Goal: Task Accomplishment & Management: Complete application form

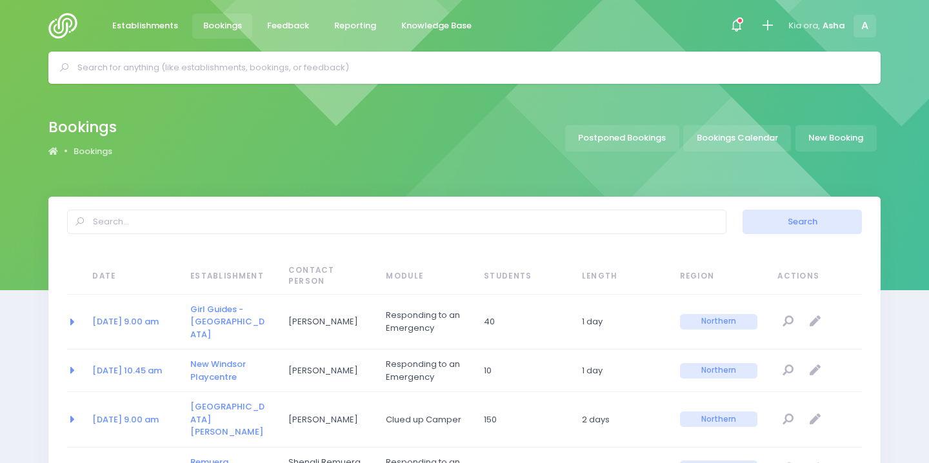
select select "20"
click at [268, 66] on input "text" at bounding box center [469, 67] width 785 height 19
type input "wh"
click at [108, 26] on link "Establishments" at bounding box center [144, 26] width 87 height 25
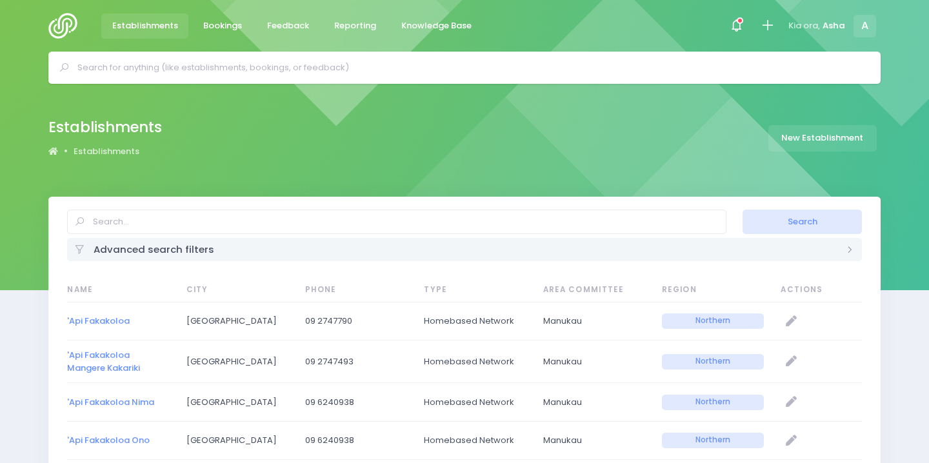
select select "20"
click at [141, 74] on input "text" at bounding box center [469, 67] width 785 height 19
drag, startPoint x: 193, startPoint y: 66, endPoint x: 34, endPoint y: 64, distance: 158.7
click at [34, 65] on div "whangaparaoa scouts Bookings No bookings found Establishments N N" at bounding box center [464, 68] width 929 height 32
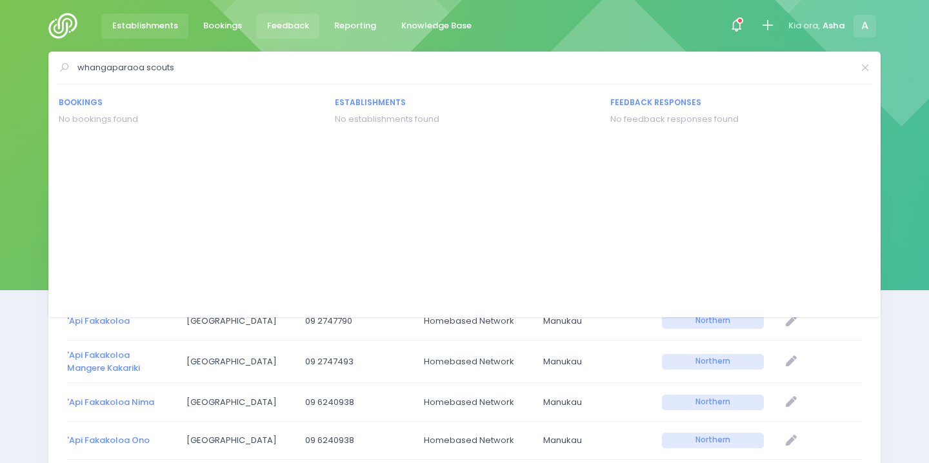
type input "whangaparaoa scouts"
click at [727, 21] on div at bounding box center [736, 26] width 29 height 29
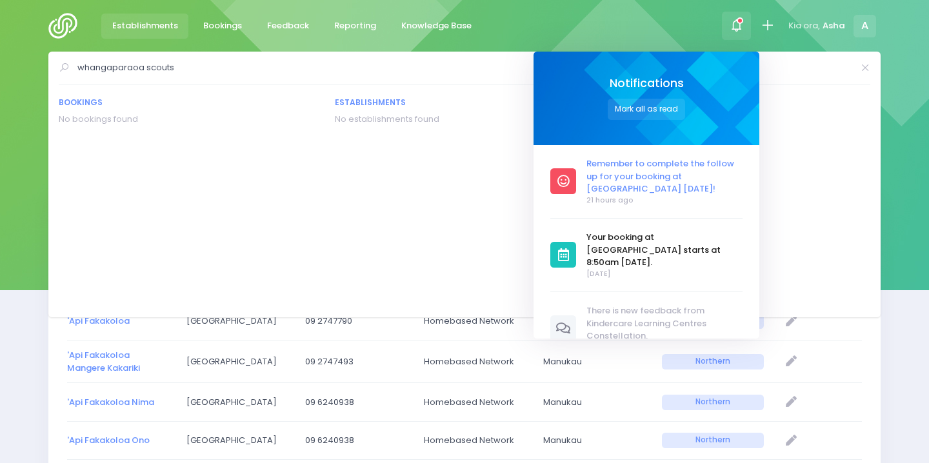
click at [653, 170] on span "Remember to complete the follow up for your booking at [GEOGRAPHIC_DATA] [DATE]!" at bounding box center [665, 176] width 156 height 38
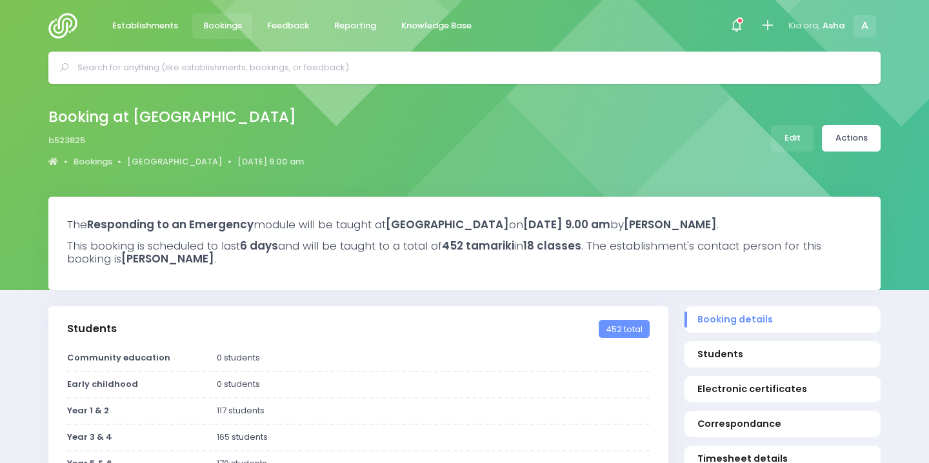
select select "5"
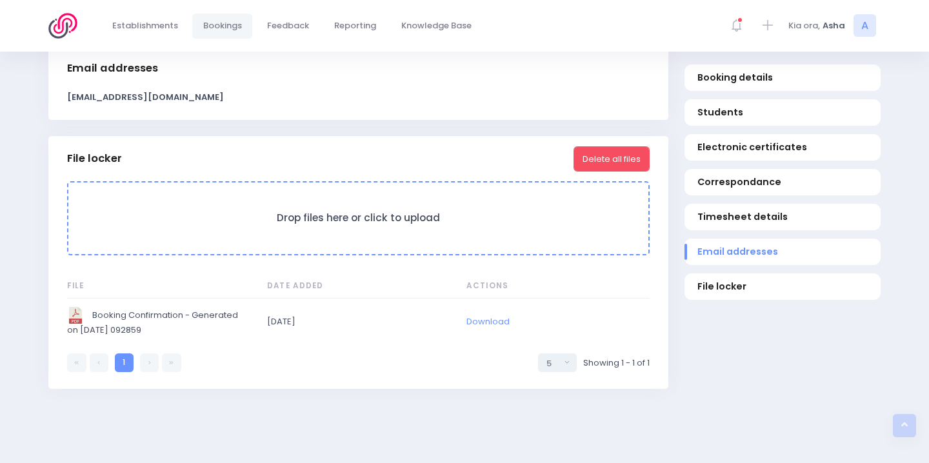
scroll to position [1057, 0]
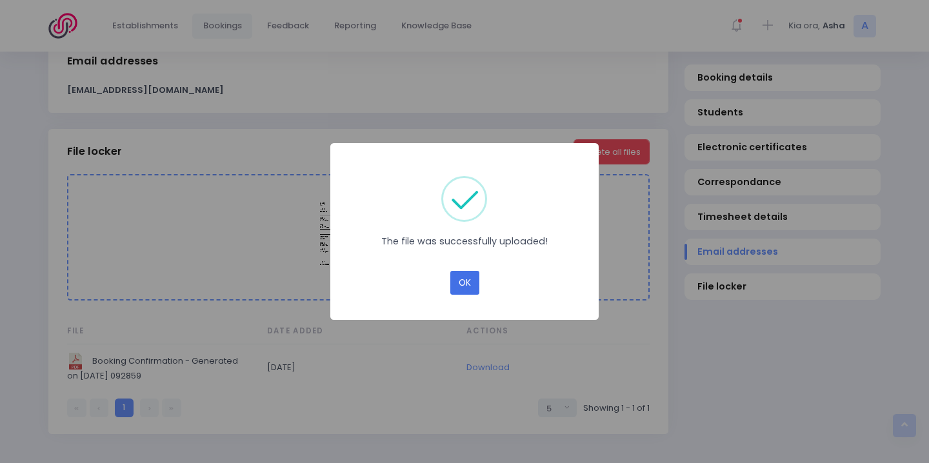
click at [462, 288] on button "OK" at bounding box center [464, 283] width 29 height 25
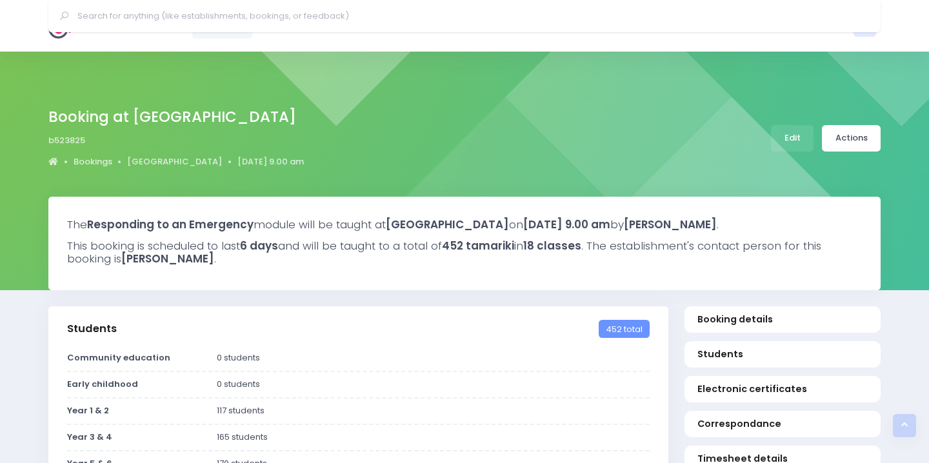
select select "5"
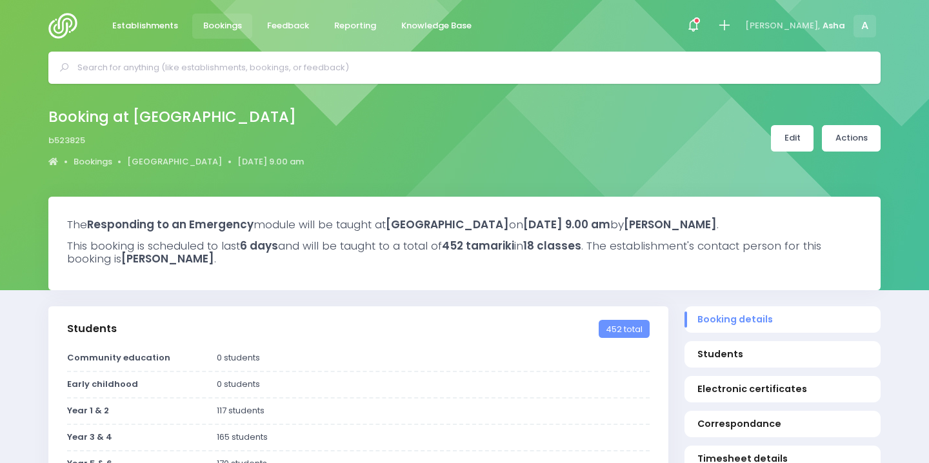
click at [797, 143] on link "Edit" at bounding box center [792, 138] width 43 height 26
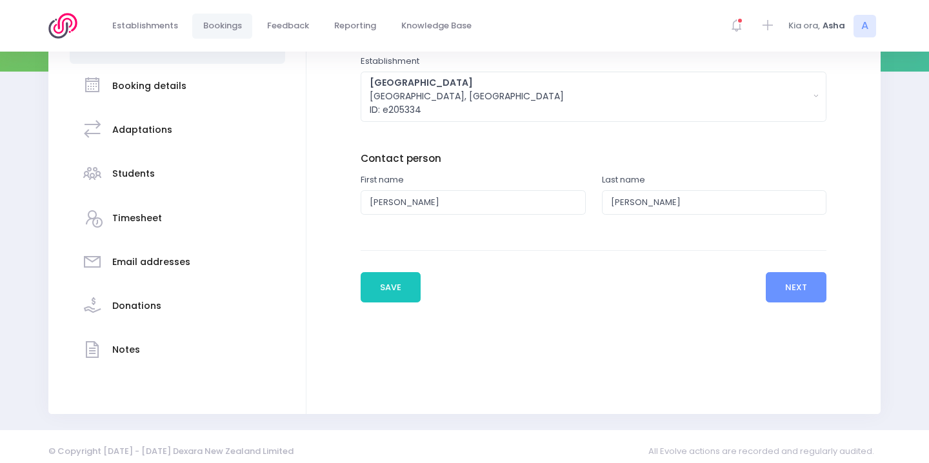
scroll to position [228, 0]
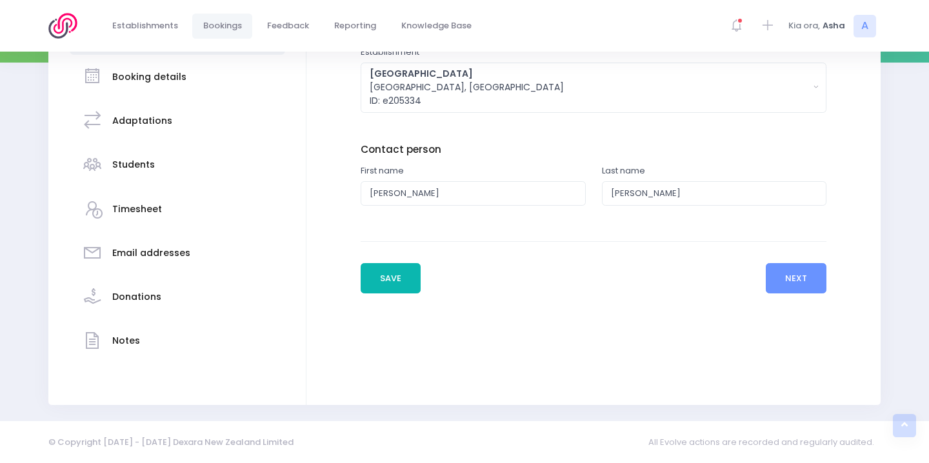
click at [392, 281] on button "Save" at bounding box center [391, 278] width 61 height 31
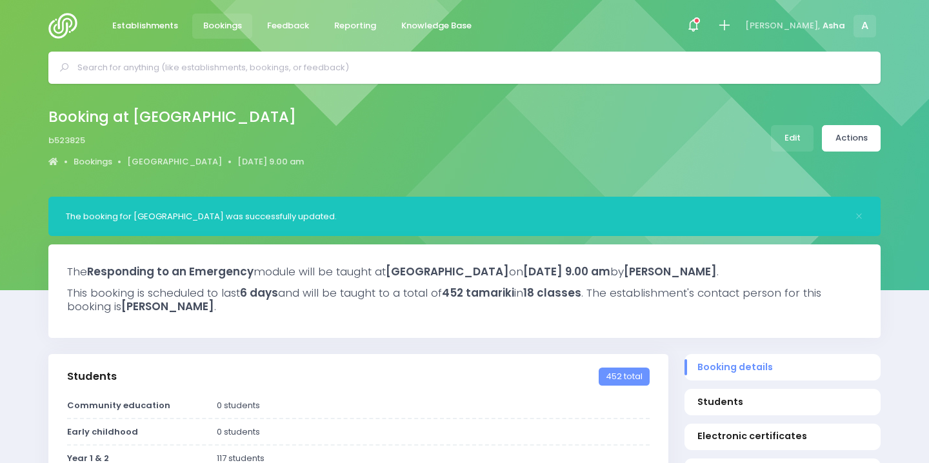
select select "5"
click at [806, 143] on link "Edit" at bounding box center [792, 138] width 43 height 26
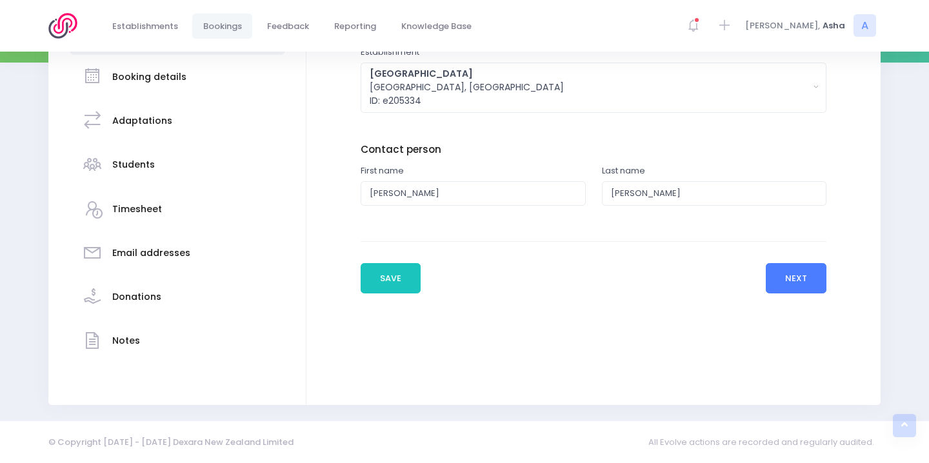
click at [802, 275] on button "Next" at bounding box center [796, 278] width 61 height 31
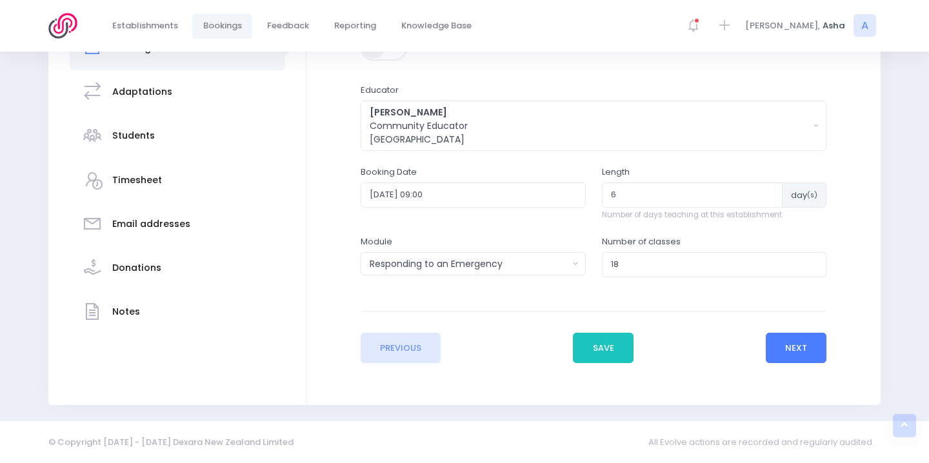
click at [795, 346] on button "Next" at bounding box center [796, 348] width 61 height 31
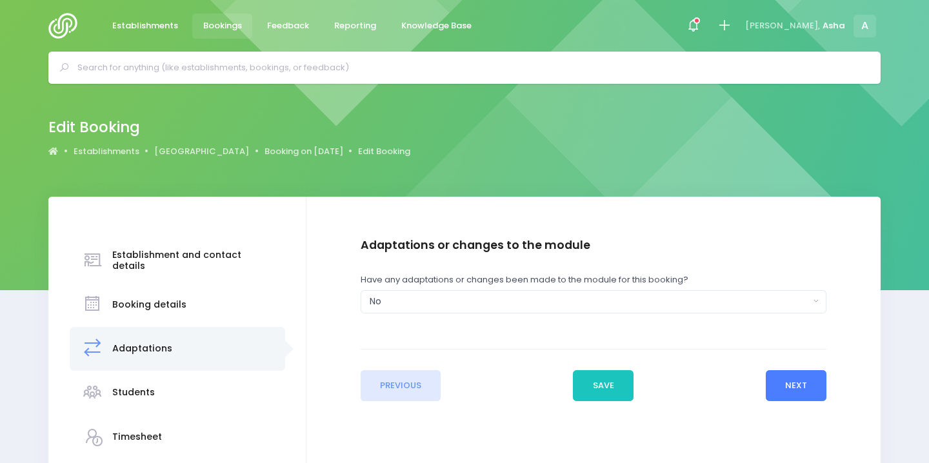
click at [804, 383] on button "Next" at bounding box center [796, 385] width 61 height 31
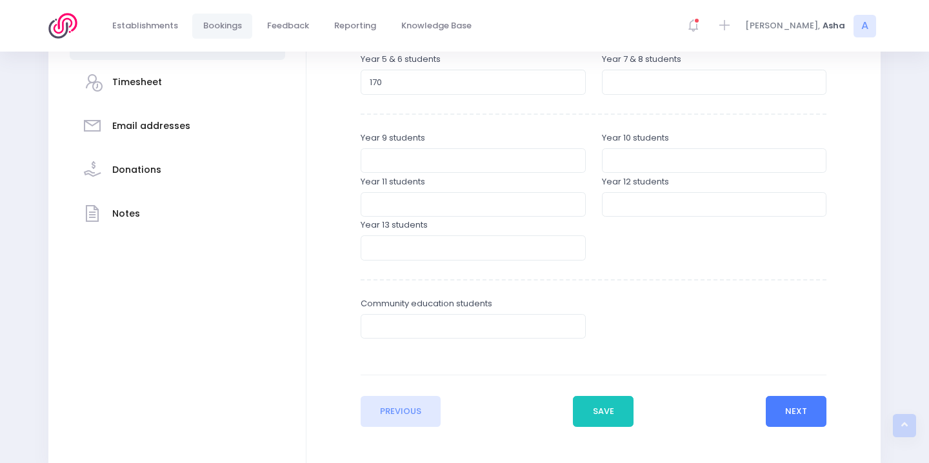
click at [802, 412] on button "Next" at bounding box center [796, 411] width 61 height 31
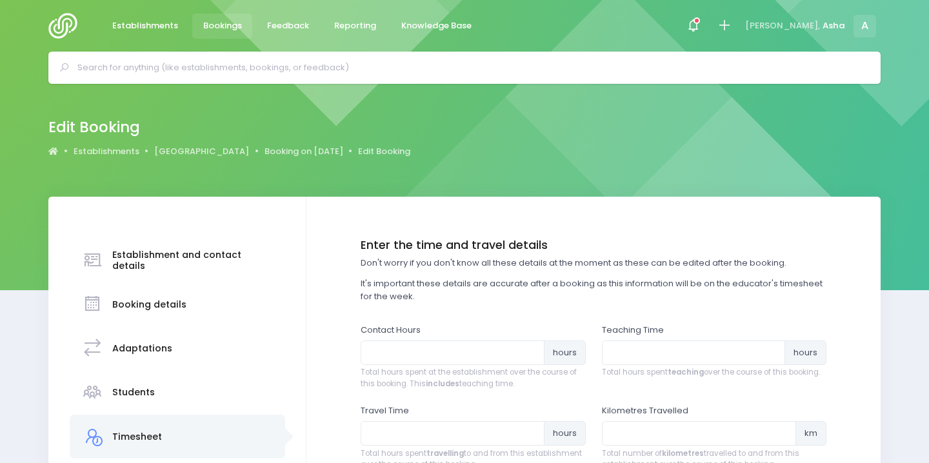
scroll to position [130, 0]
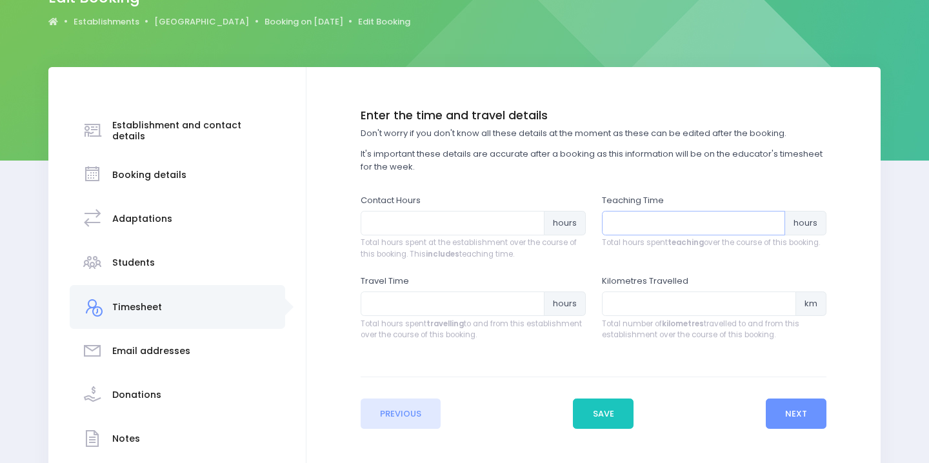
click at [663, 223] on input "number" at bounding box center [694, 223] width 184 height 25
type input "28.5"
click at [478, 239] on span "Total hours spent at the establishment over the course of this booking. This in…" at bounding box center [473, 248] width 225 height 23
click at [475, 230] on input "number" at bounding box center [453, 223] width 184 height 25
type input "29.5"
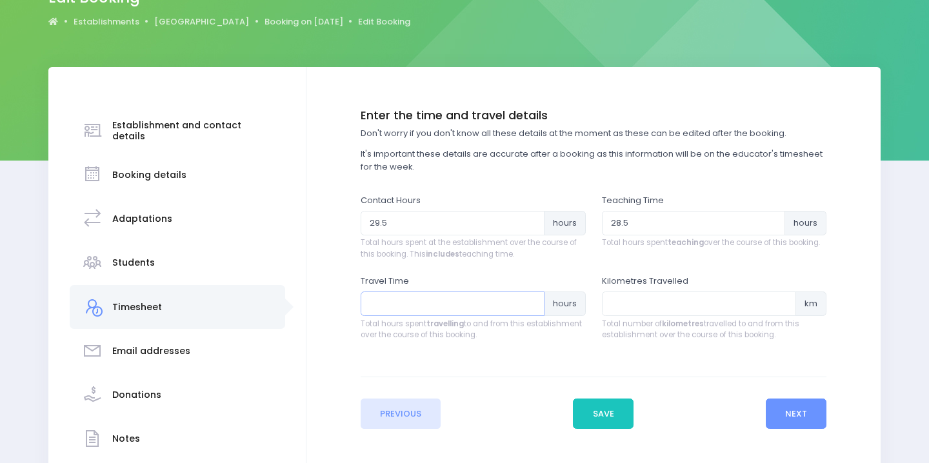
click at [452, 297] on input "number" at bounding box center [453, 304] width 184 height 25
type input "4"
click at [669, 315] on input "number" at bounding box center [699, 304] width 195 height 25
click at [624, 224] on input "28.5" at bounding box center [694, 223] width 184 height 25
click at [631, 223] on input "28.5" at bounding box center [694, 223] width 184 height 25
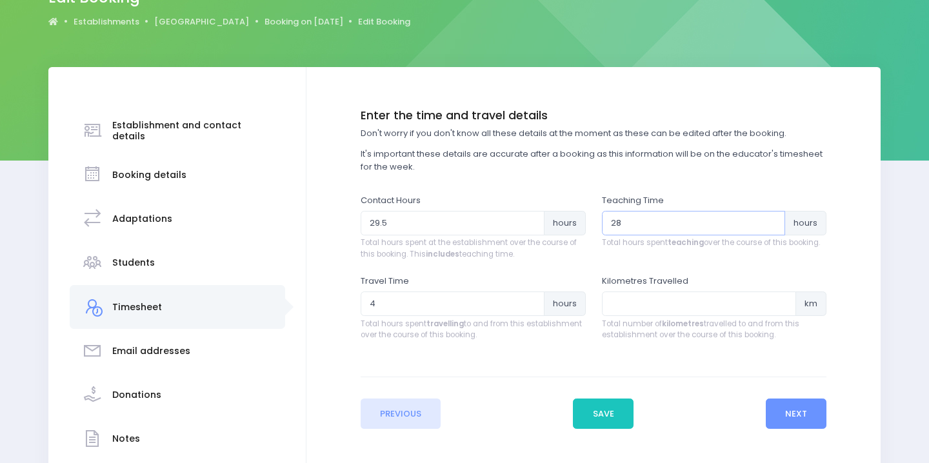
type input "28"
click at [442, 227] on input "29.5" at bounding box center [453, 223] width 184 height 25
type input "29"
click at [635, 309] on input "number" at bounding box center [699, 304] width 195 height 25
click at [682, 314] on input "number" at bounding box center [699, 304] width 195 height 25
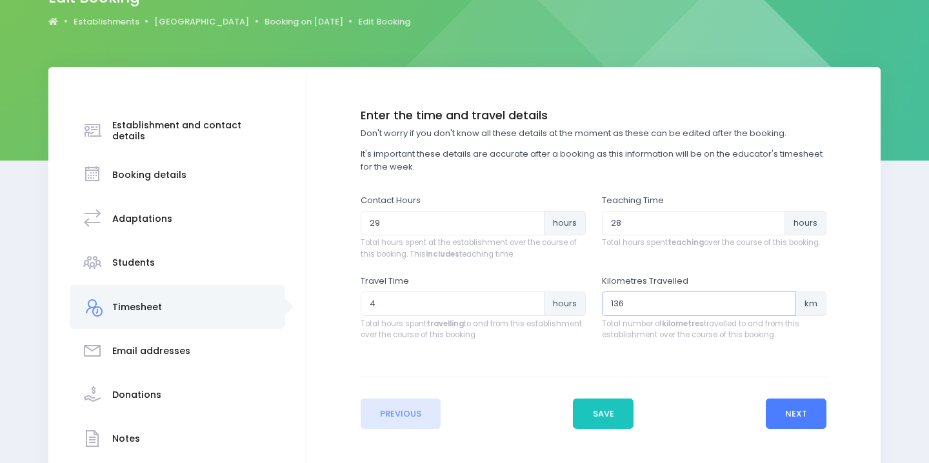
type input "136"
click at [797, 413] on button "Next" at bounding box center [796, 414] width 61 height 31
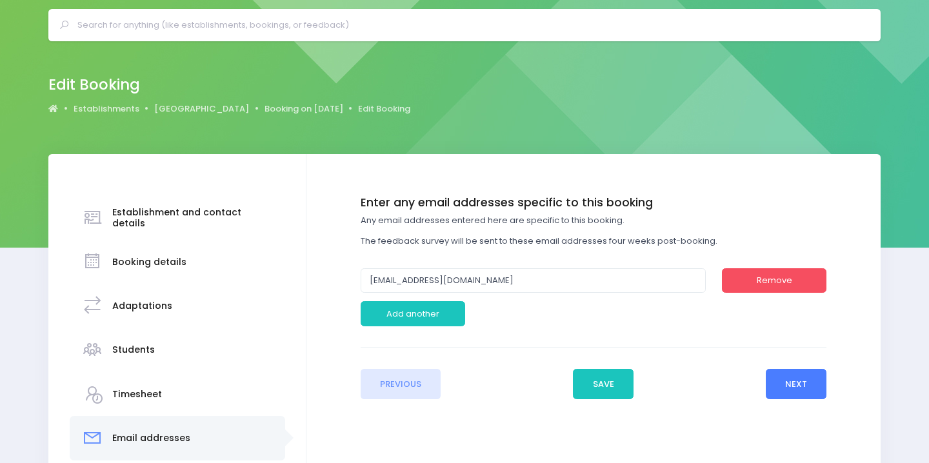
scroll to position [0, 0]
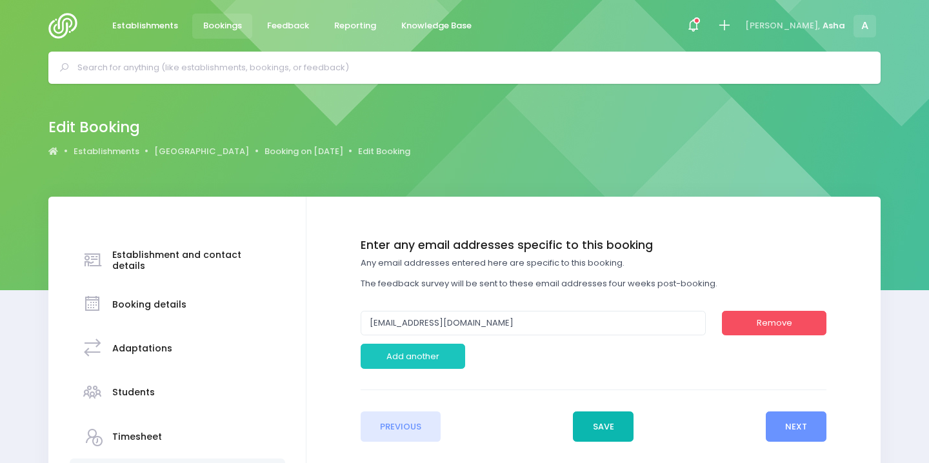
click at [621, 433] on button "Save" at bounding box center [603, 427] width 61 height 31
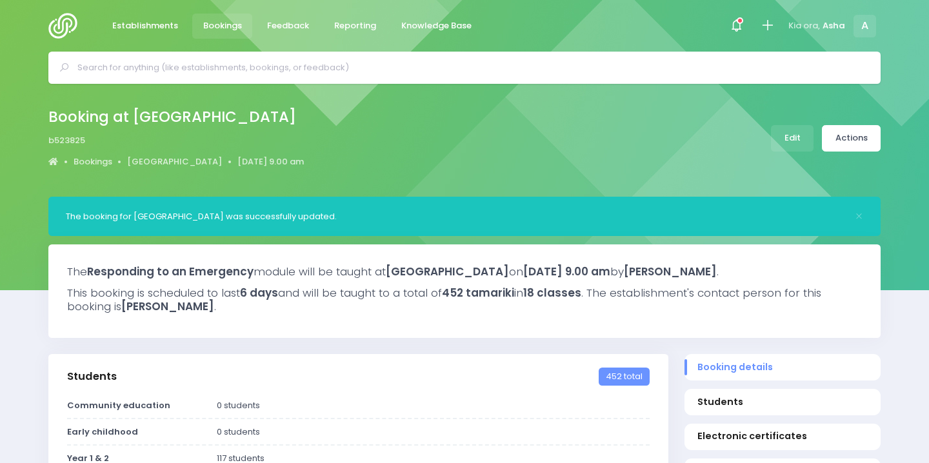
select select "5"
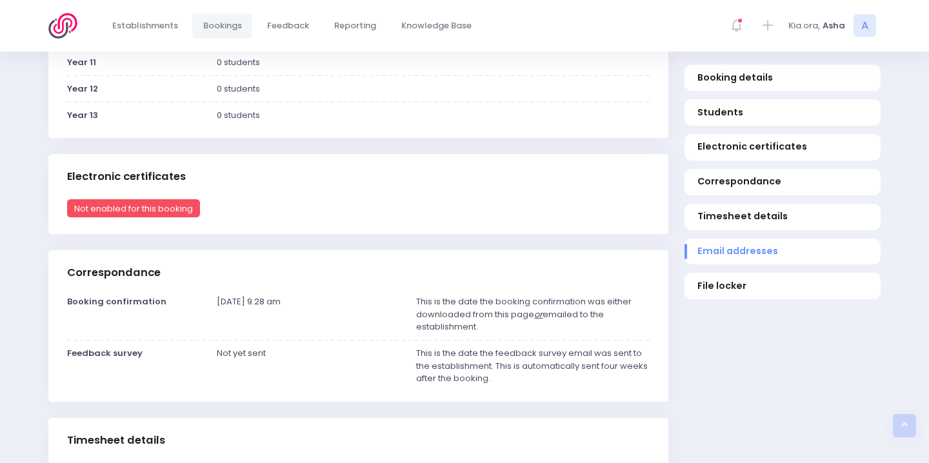
scroll to position [1240, 0]
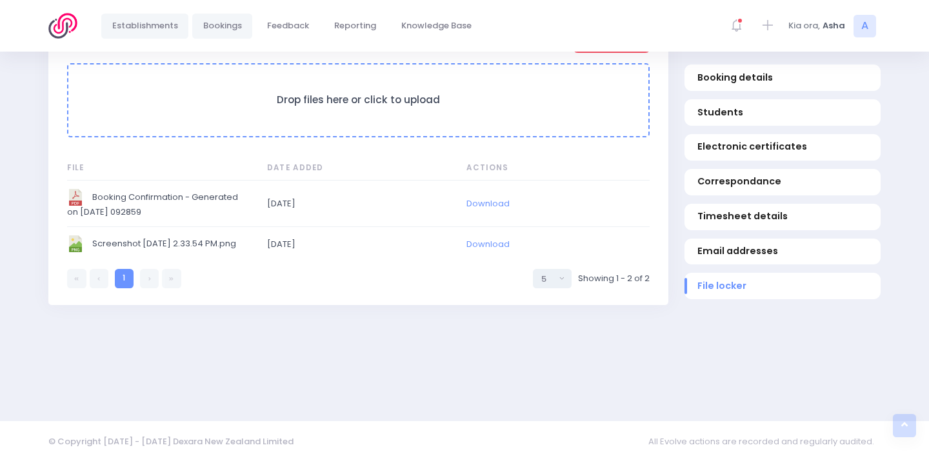
click at [161, 23] on span "Establishments" at bounding box center [145, 25] width 66 height 13
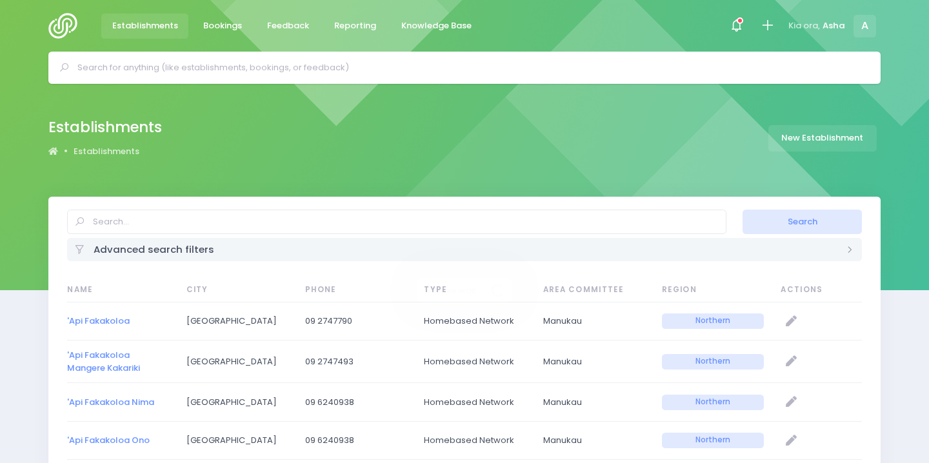
select select "20"
click at [821, 137] on link "New Establishment" at bounding box center [822, 138] width 108 height 26
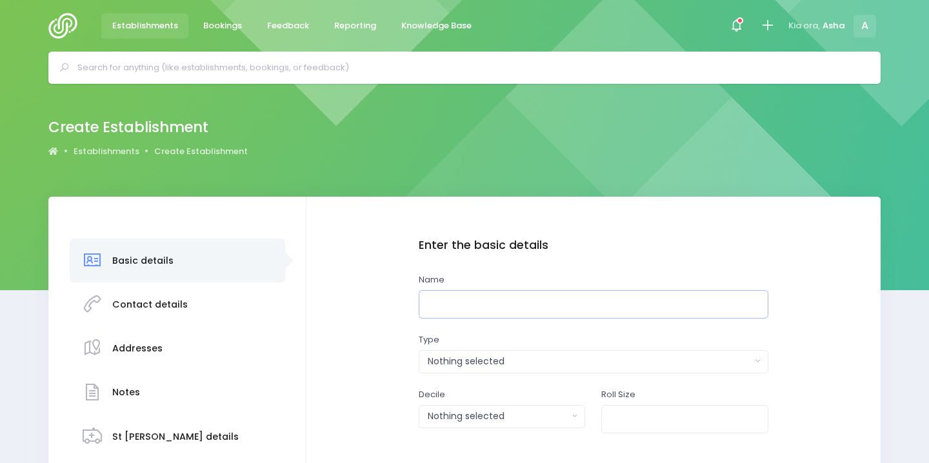
click at [477, 298] on input "text" at bounding box center [594, 304] width 350 height 29
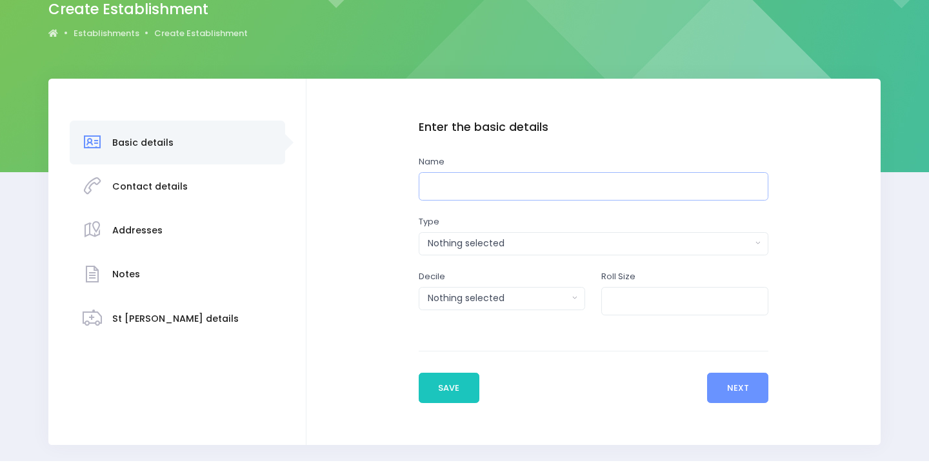
scroll to position [124, 0]
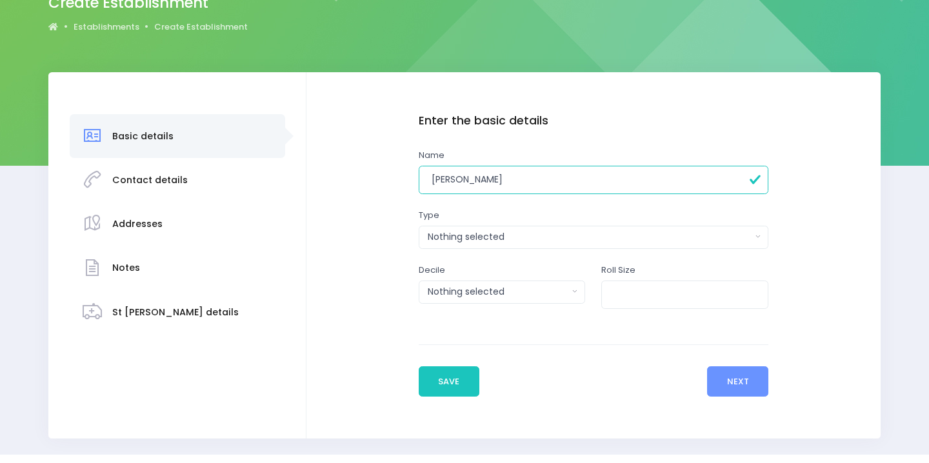
type input "[PERSON_NAME]"
click at [535, 249] on div "Enter the basic details Name [PERSON_NAME] Type Casual-Education and Care Educa…" at bounding box center [594, 224] width 350 height 220
click at [522, 236] on div "Nothing selected" at bounding box center [589, 237] width 323 height 14
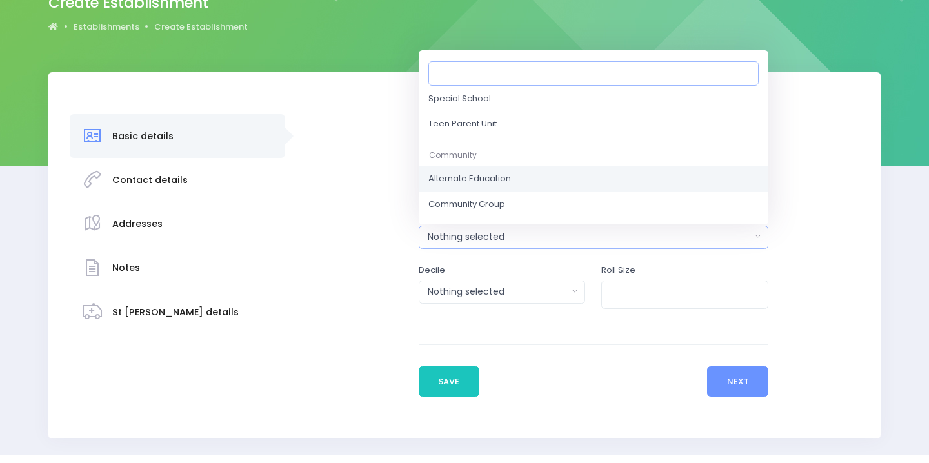
scroll to position [586, 0]
click at [507, 177] on link "Community Group" at bounding box center [594, 183] width 350 height 26
select select "Community Group"
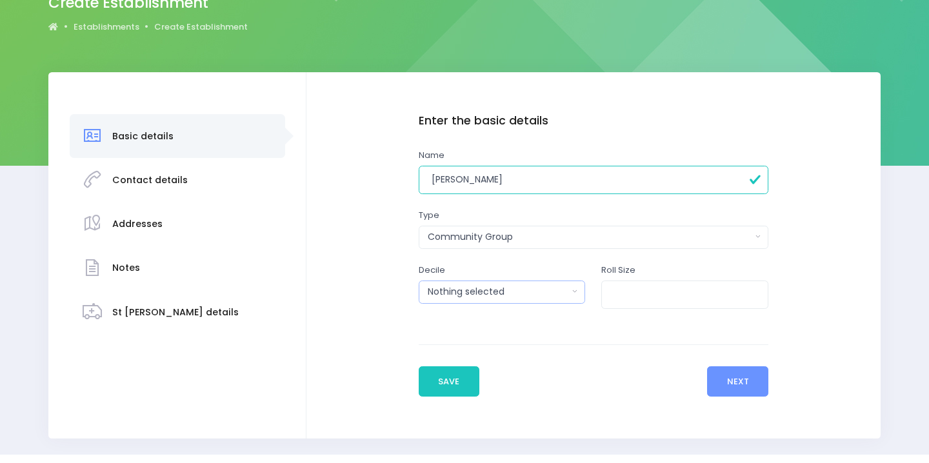
click at [515, 297] on div "Nothing selected" at bounding box center [498, 292] width 141 height 14
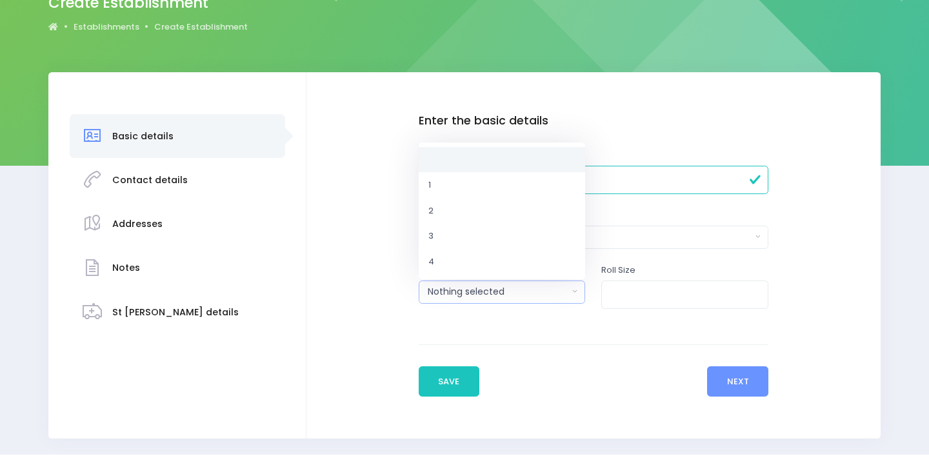
click at [557, 342] on form "Enter the basic details Name [PERSON_NAME] Type Casual-Education and Care Educa…" at bounding box center [594, 255] width 350 height 283
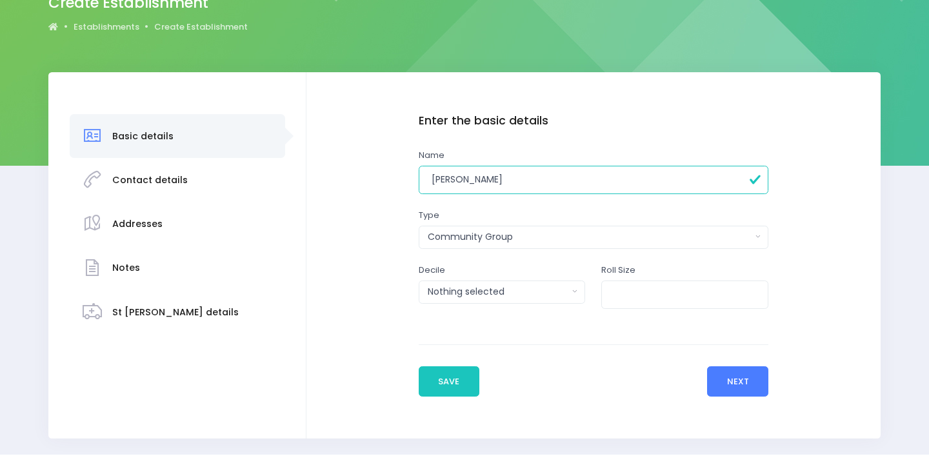
click at [745, 395] on button "Next" at bounding box center [737, 381] width 61 height 31
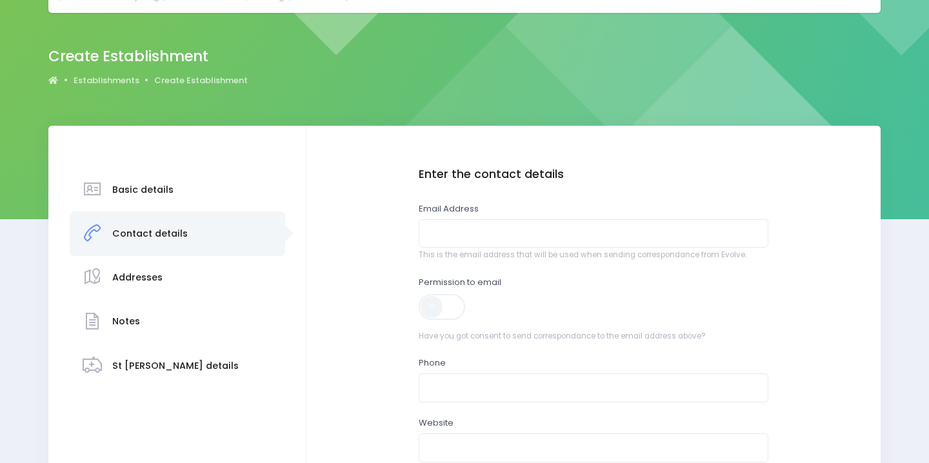
scroll to position [81, 0]
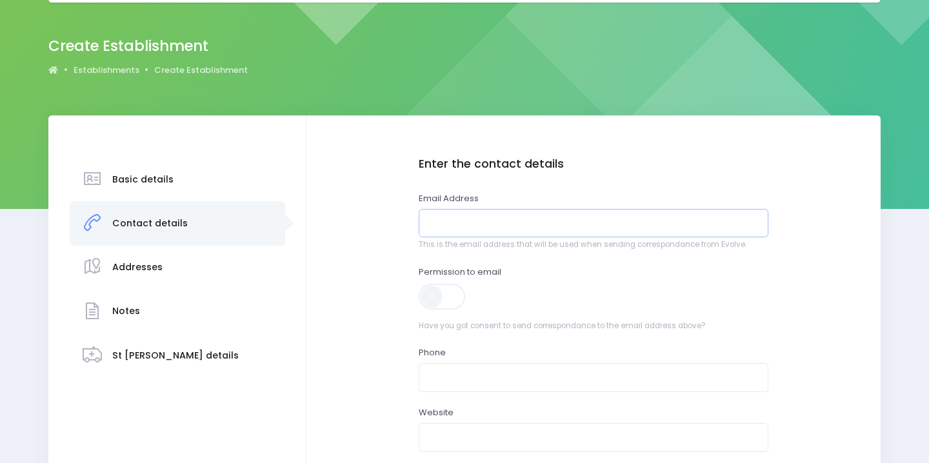
click at [476, 215] on input "email" at bounding box center [594, 223] width 350 height 29
paste input "[EMAIL_ADDRESS][DOMAIN_NAME]"
type input "[EMAIL_ADDRESS][DOMAIN_NAME]"
click at [443, 295] on span at bounding box center [443, 297] width 48 height 26
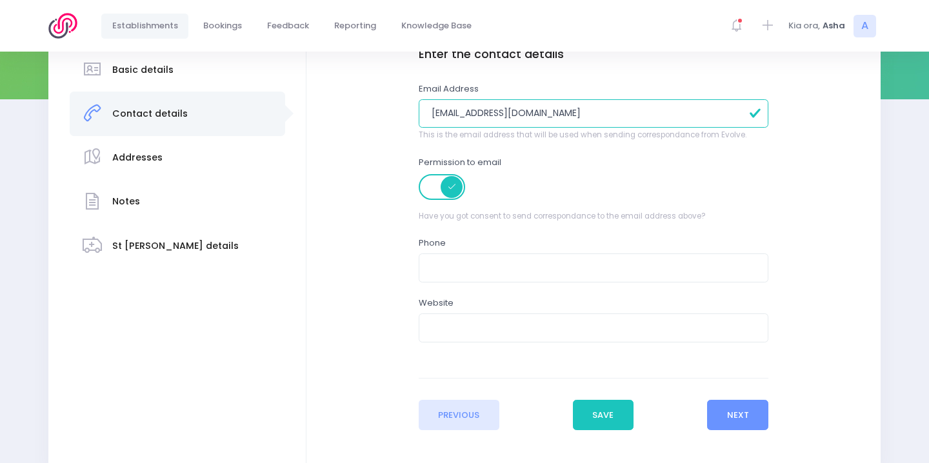
scroll to position [201, 0]
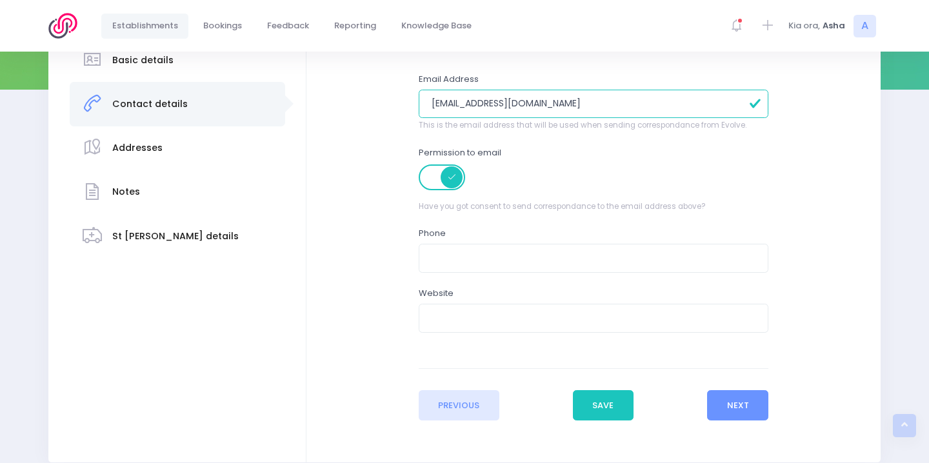
click at [479, 277] on div "Enter the contact details Email Address [EMAIL_ADDRESS][DOMAIN_NAME] This is th…" at bounding box center [594, 198] width 350 height 320
click at [471, 258] on input "text" at bounding box center [594, 258] width 350 height 29
click at [554, 317] on input "text" at bounding box center [594, 318] width 350 height 29
paste input "[URL][DOMAIN_NAME]"
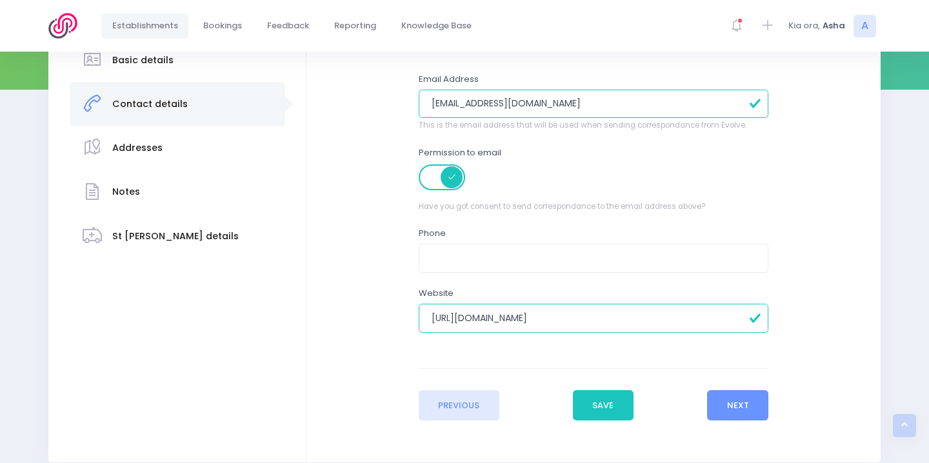
type input "[URL][DOMAIN_NAME]"
click at [677, 273] on div "Enter the contact details Email Address [EMAIL_ADDRESS][DOMAIN_NAME] This is th…" at bounding box center [594, 198] width 350 height 320
click at [659, 249] on input "text" at bounding box center [594, 258] width 350 height 29
click at [854, 225] on div "Enter the basic details Name [PERSON_NAME] Type Casual-Education and Care Educa…" at bounding box center [593, 229] width 548 height 383
click at [727, 412] on button "Next" at bounding box center [737, 405] width 61 height 31
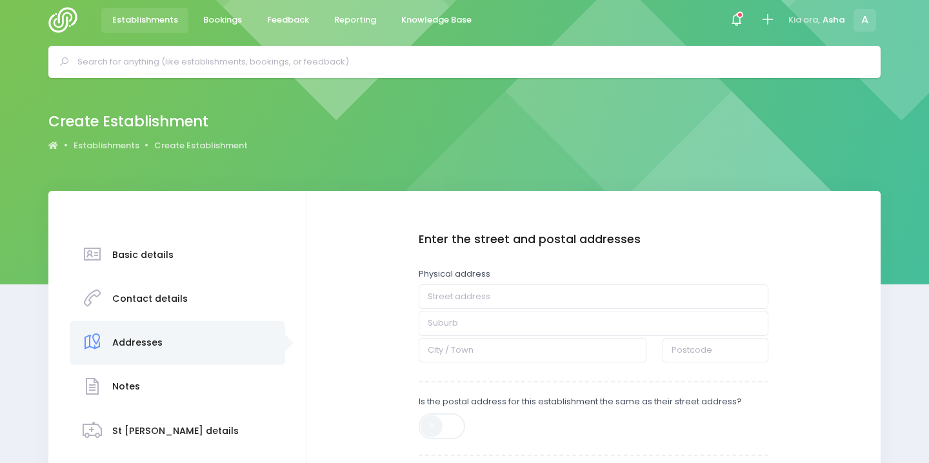
scroll to position [0, 0]
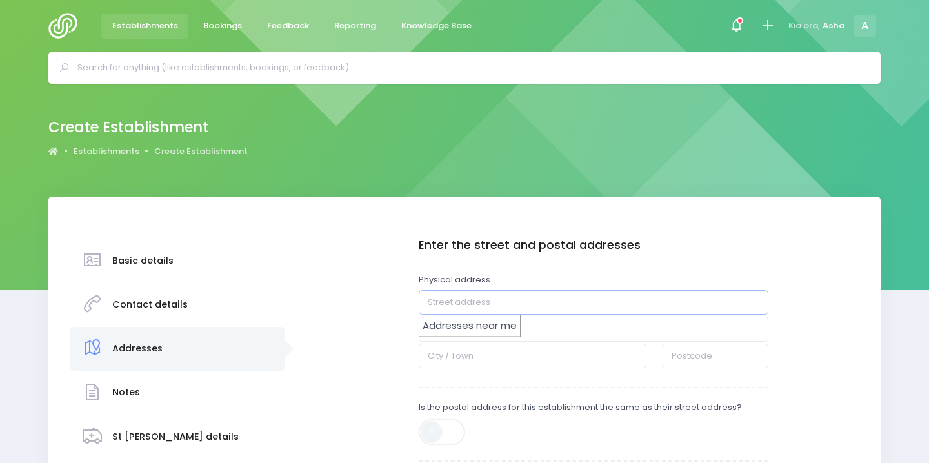
click at [462, 306] on input "text" at bounding box center [594, 302] width 350 height 25
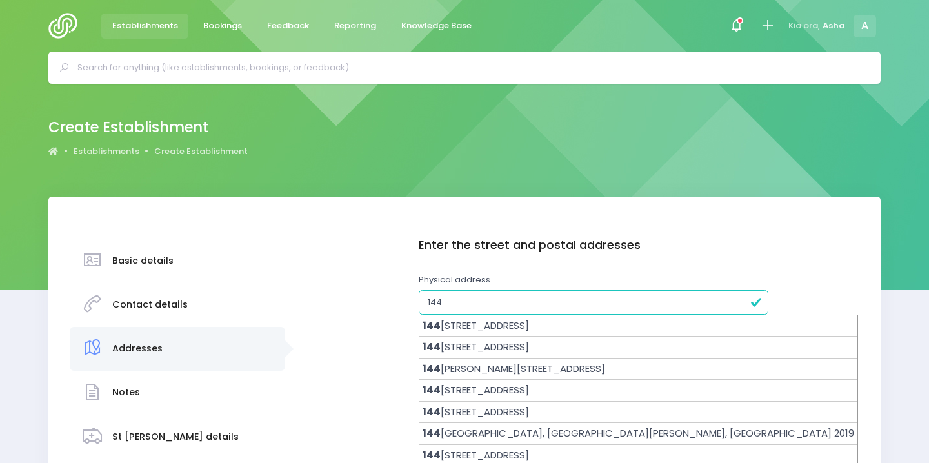
paste input "[STREET_ADDRESS]"
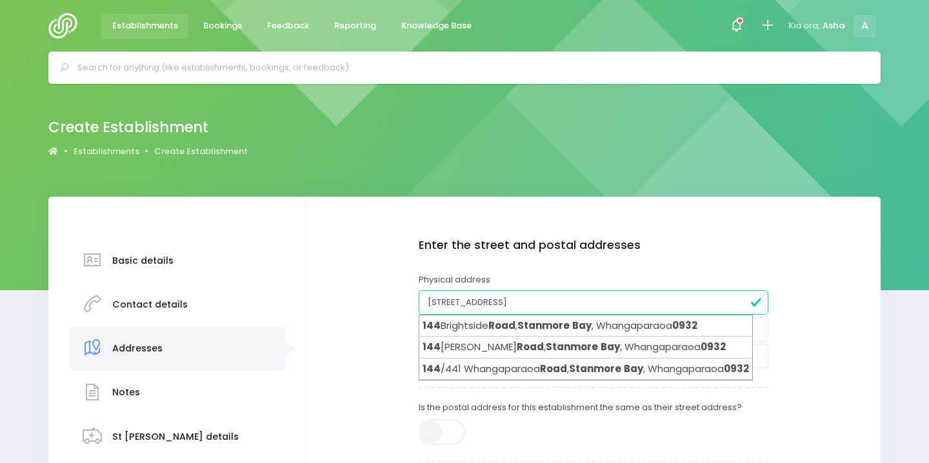
type input "[STREET_ADDRESS]"
click at [632, 262] on div "Enter the street and postal addresses Physical address [STREET_ADDRESS] Latitude" at bounding box center [594, 415] width 350 height 352
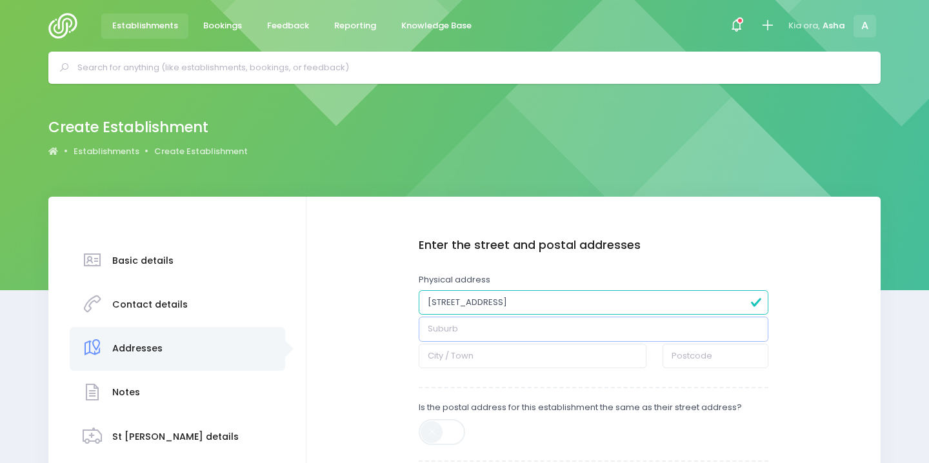
click at [559, 323] on input "text" at bounding box center [594, 329] width 350 height 25
drag, startPoint x: 530, startPoint y: 303, endPoint x: 590, endPoint y: 304, distance: 59.4
click at [590, 304] on input "[STREET_ADDRESS]" at bounding box center [594, 302] width 350 height 25
click at [383, 344] on div "Enter the basic details Name [PERSON_NAME] Type Casual-Education and Care Educa…" at bounding box center [593, 446] width 548 height 415
click at [462, 331] on input "text" at bounding box center [594, 329] width 350 height 25
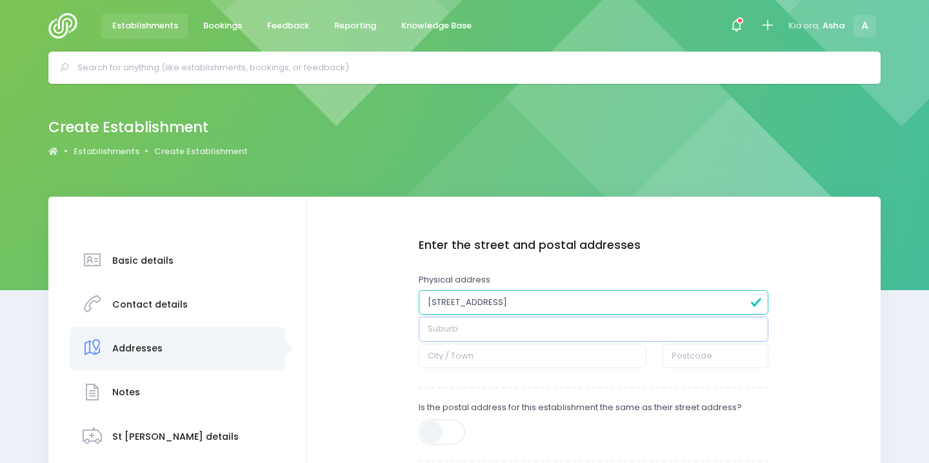
paste input "Stanmore Bay"
type input "Stanmore Bay"
click at [463, 360] on input "text" at bounding box center [533, 356] width 228 height 25
type input "[GEOGRAPHIC_DATA]"
click at [688, 355] on input "number" at bounding box center [715, 356] width 106 height 25
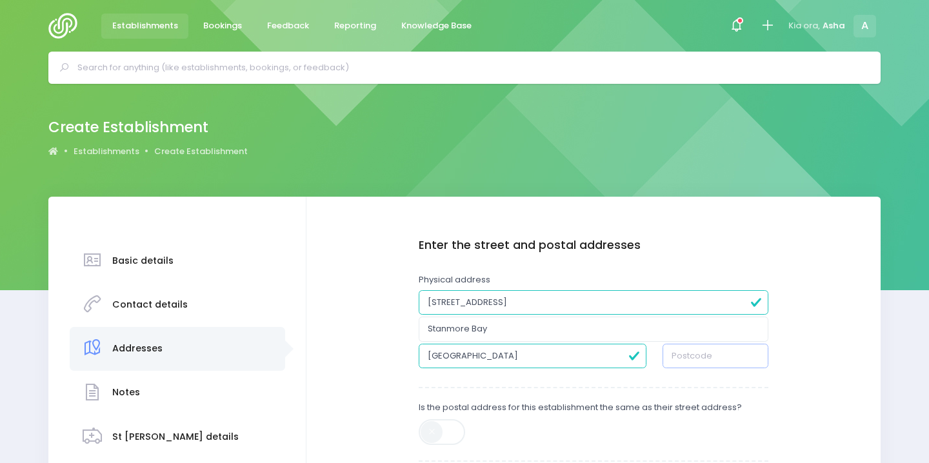
type input "9"
type input "0932"
drag, startPoint x: 680, startPoint y: 300, endPoint x: 526, endPoint y: 304, distance: 154.2
click at [526, 304] on input "[STREET_ADDRESS]" at bounding box center [594, 302] width 350 height 25
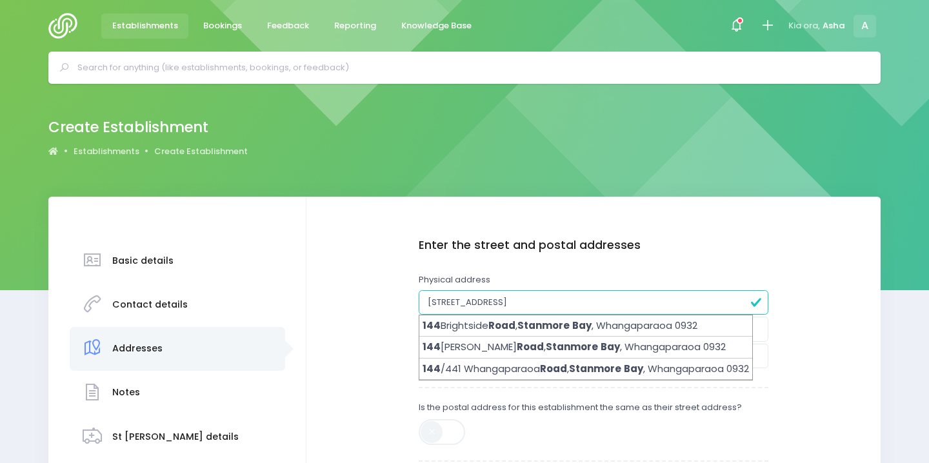
type input "[STREET_ADDRESS]"
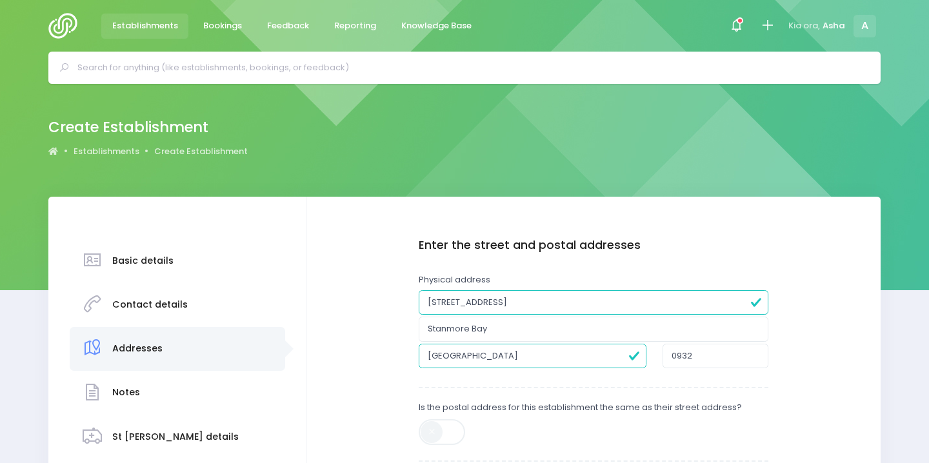
click at [819, 337] on div "Enter the basic details Name [PERSON_NAME] Type Casual-Education and Care Educa…" at bounding box center [593, 446] width 548 height 415
click at [681, 308] on input "[STREET_ADDRESS]" at bounding box center [594, 302] width 350 height 25
click at [675, 336] on input "Stanmore Bay" at bounding box center [594, 329] width 350 height 25
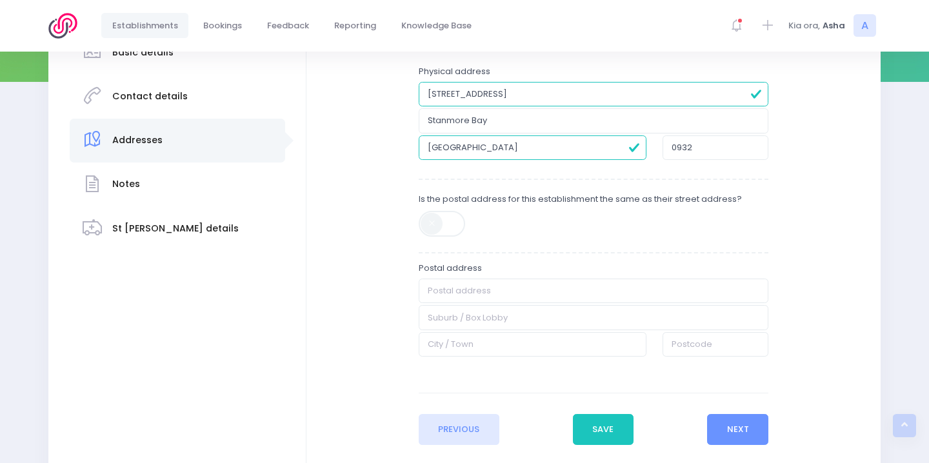
click at [463, 228] on span at bounding box center [443, 224] width 48 height 26
type input "[STREET_ADDRESS]"
type input "Stanmore Bay"
type input "[GEOGRAPHIC_DATA]"
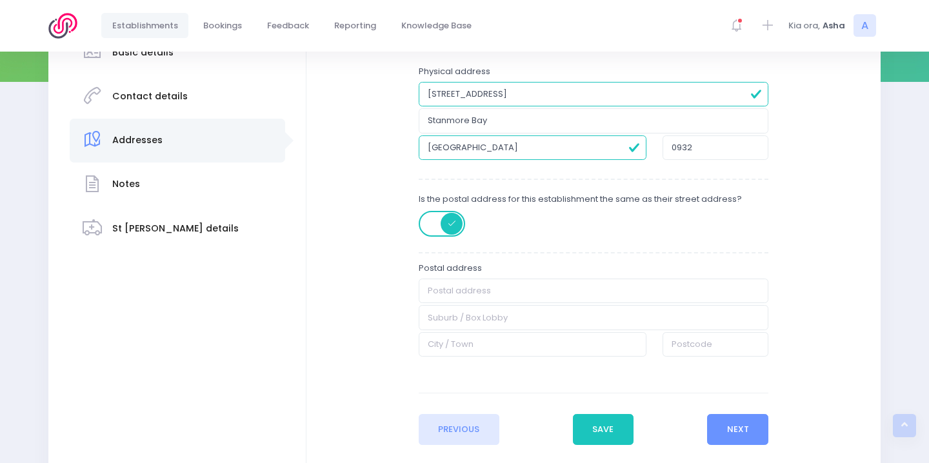
type input "0932"
click at [740, 430] on button "Next" at bounding box center [737, 429] width 61 height 31
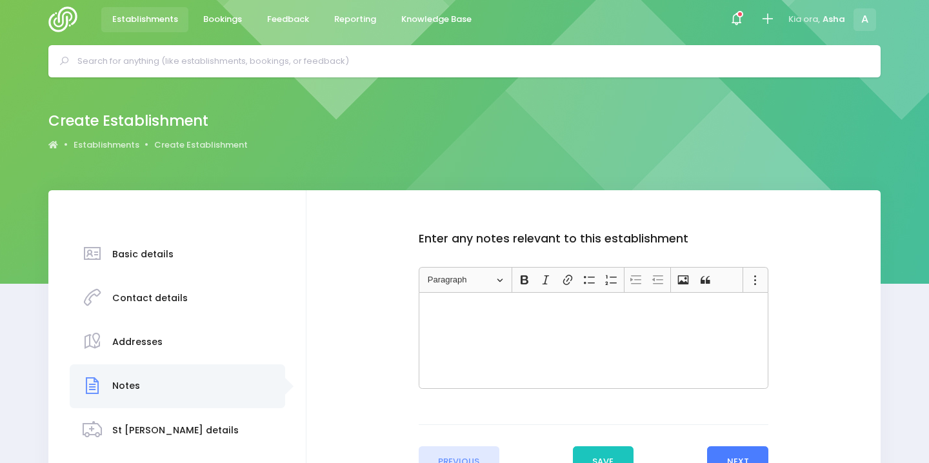
scroll to position [0, 0]
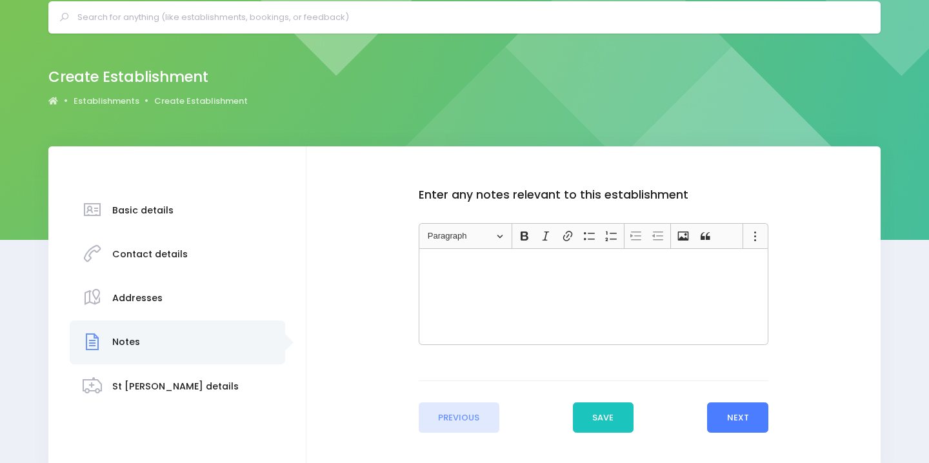
click at [739, 427] on button "Next" at bounding box center [737, 418] width 61 height 31
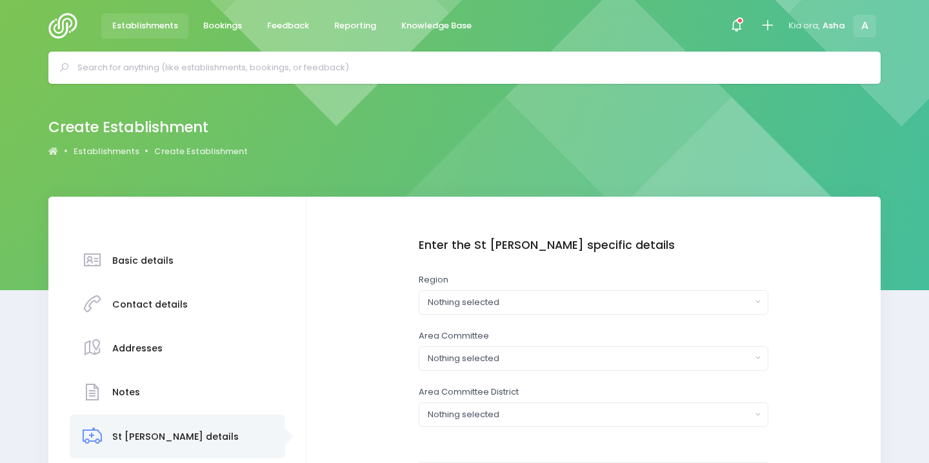
scroll to position [152, 0]
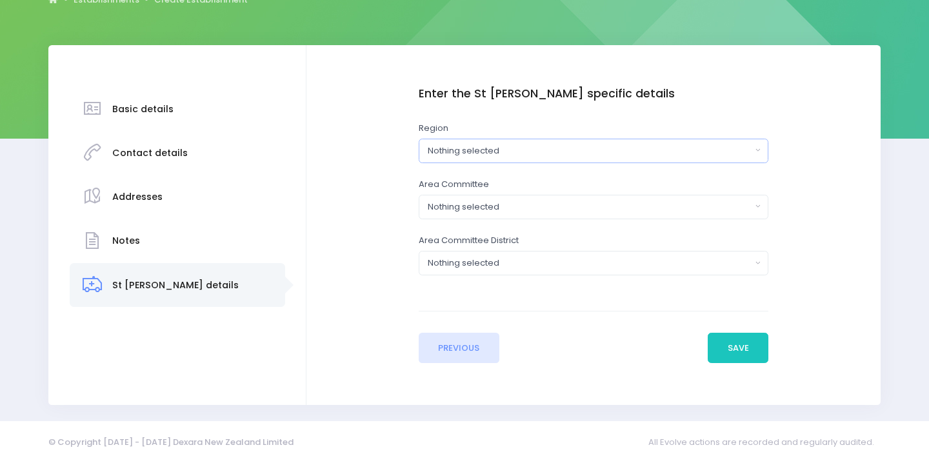
click at [551, 152] on div "Nothing selected" at bounding box center [589, 150] width 323 height 13
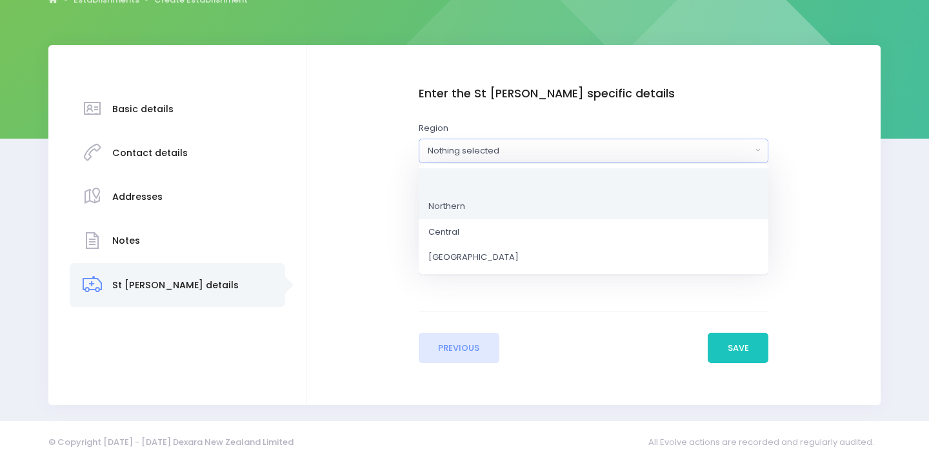
click at [542, 199] on link "Northern" at bounding box center [594, 207] width 350 height 26
select select "Northern"
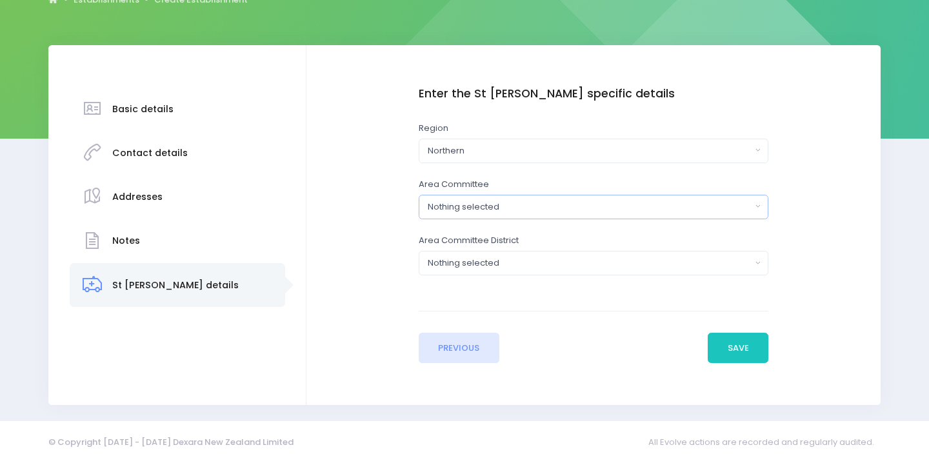
click at [542, 199] on button "Nothing selected" at bounding box center [594, 207] width 350 height 25
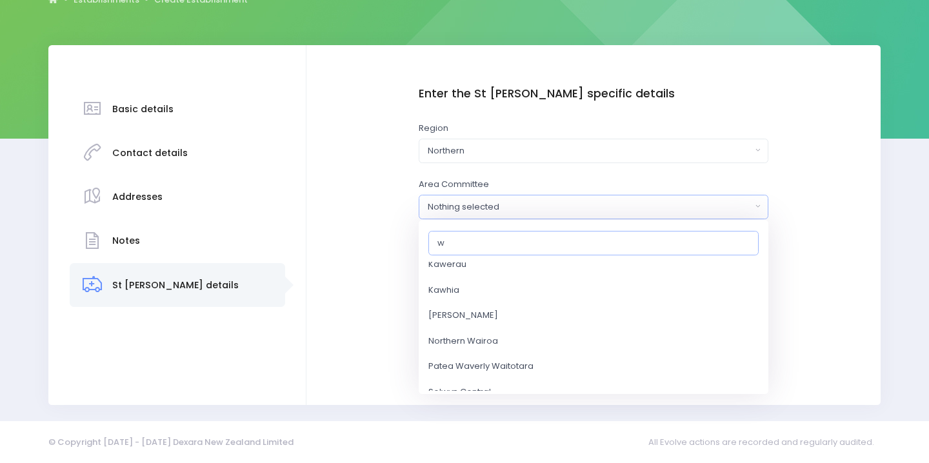
scroll to position [0, 0]
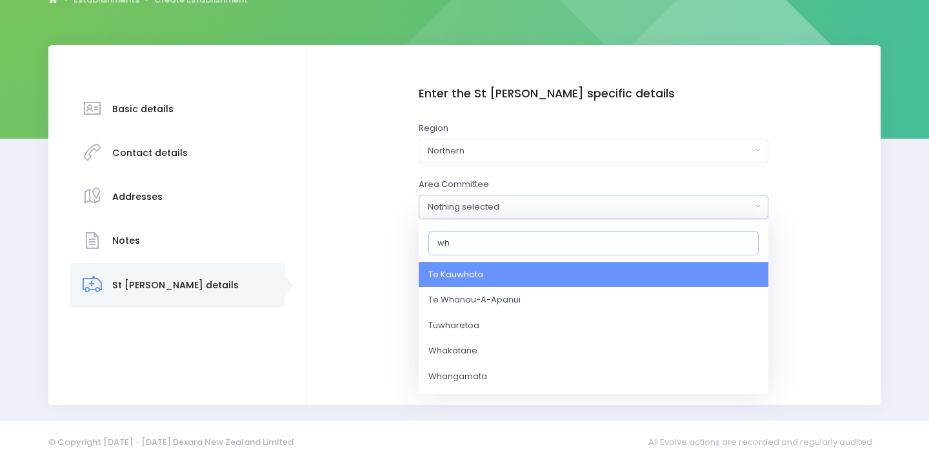
type input "w"
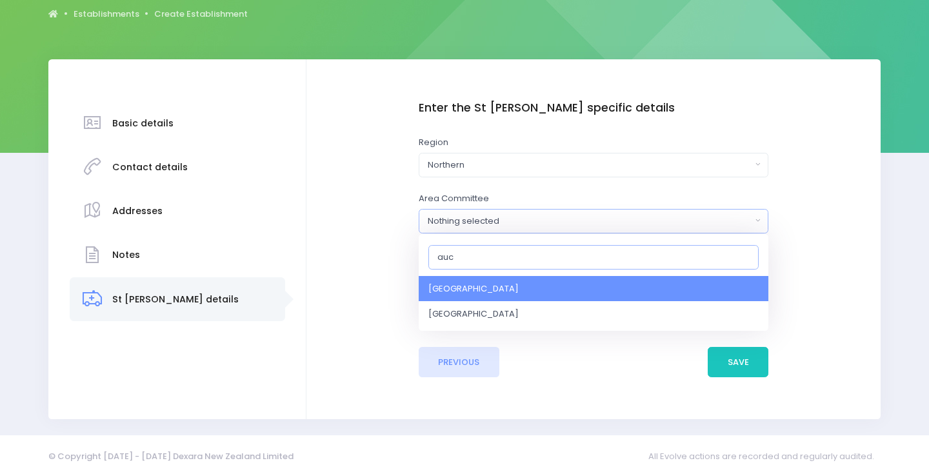
scroll to position [133, 0]
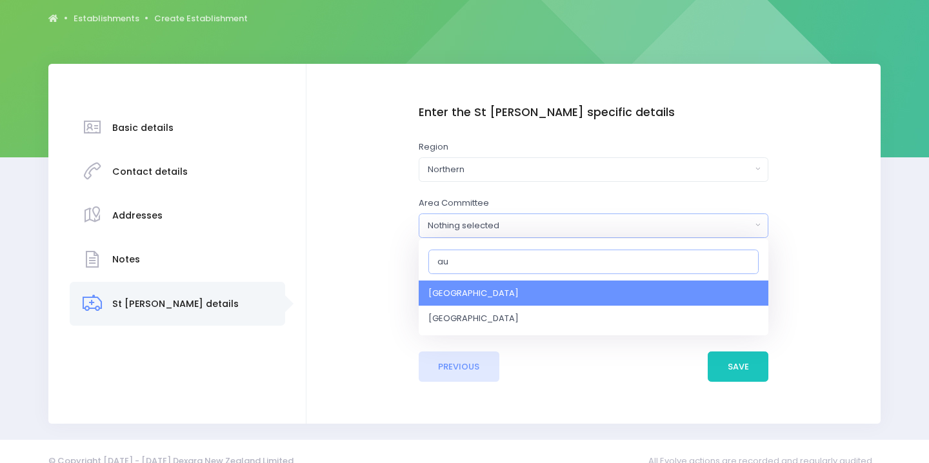
type input "a"
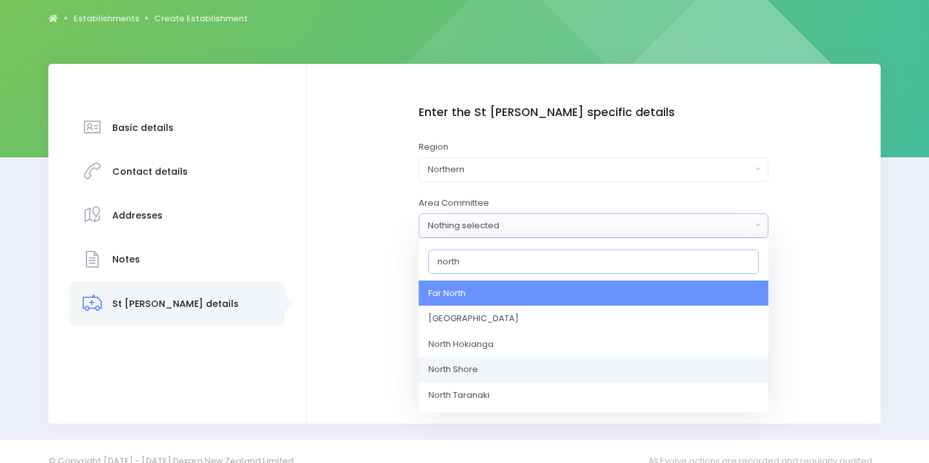
type input "north"
click at [519, 369] on link "North Shore" at bounding box center [594, 370] width 350 height 26
select select "North Shore"
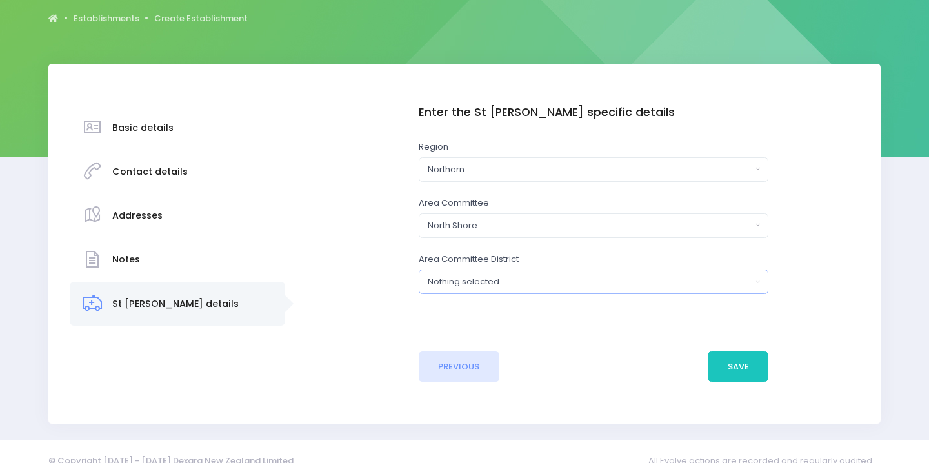
click at [484, 285] on div "Nothing selected" at bounding box center [589, 281] width 323 height 13
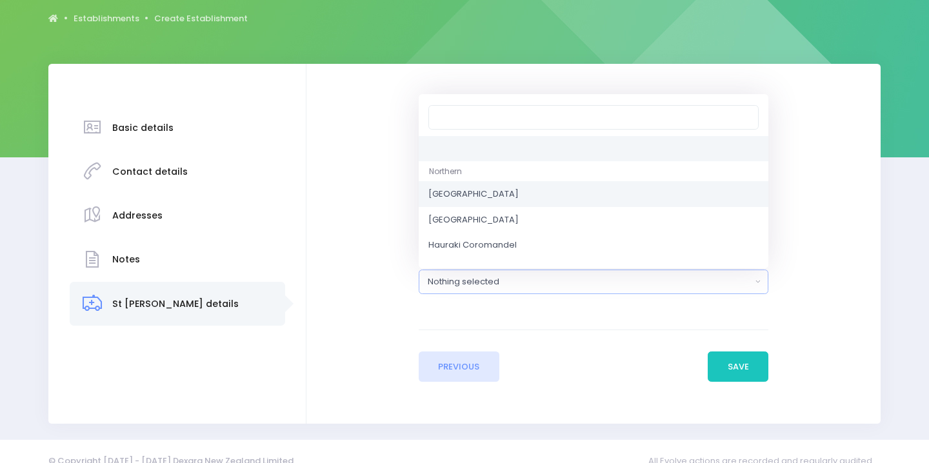
click at [489, 191] on span "[GEOGRAPHIC_DATA]" at bounding box center [473, 194] width 90 height 13
select select "[GEOGRAPHIC_DATA]"
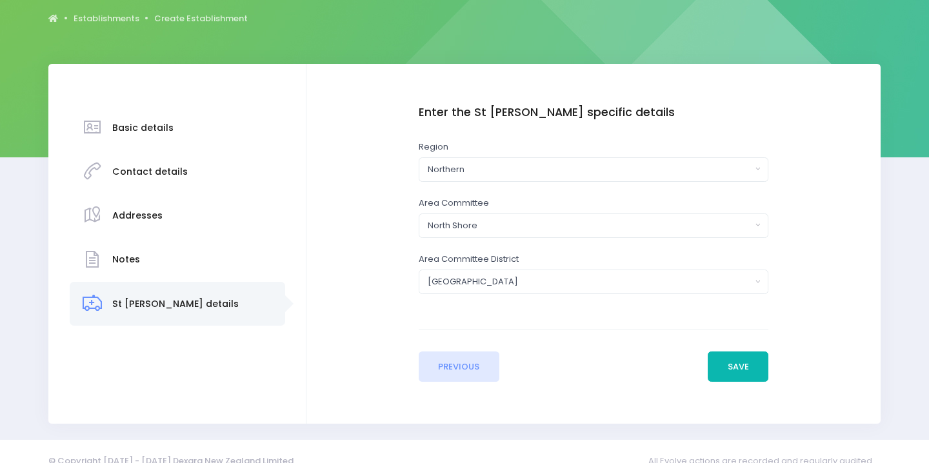
click at [730, 373] on button "Save" at bounding box center [738, 367] width 61 height 31
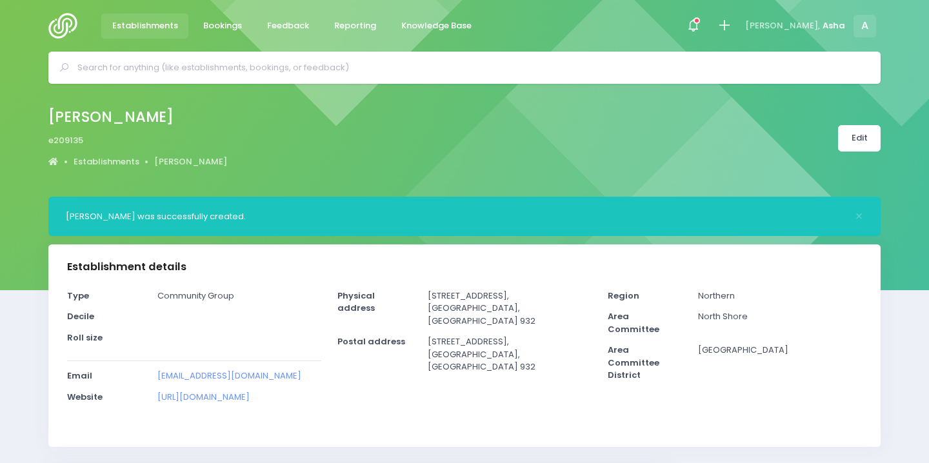
select select "5"
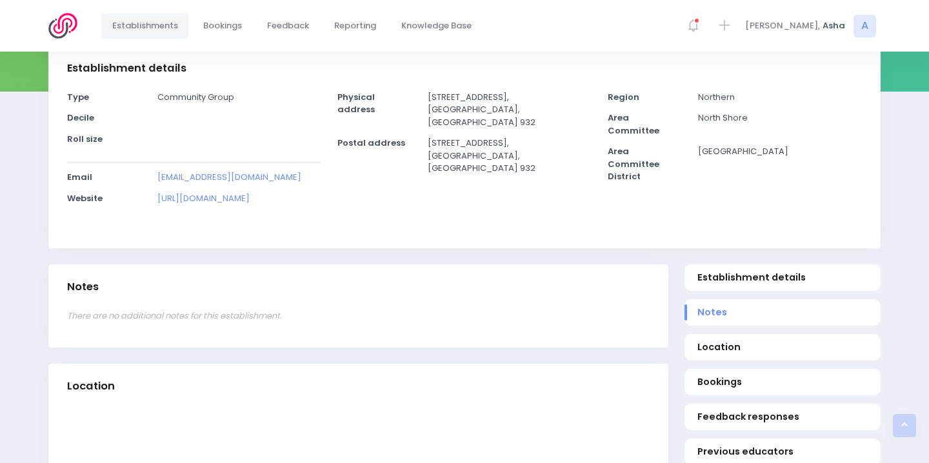
scroll to position [121, 0]
